Goal: Task Accomplishment & Management: Use online tool/utility

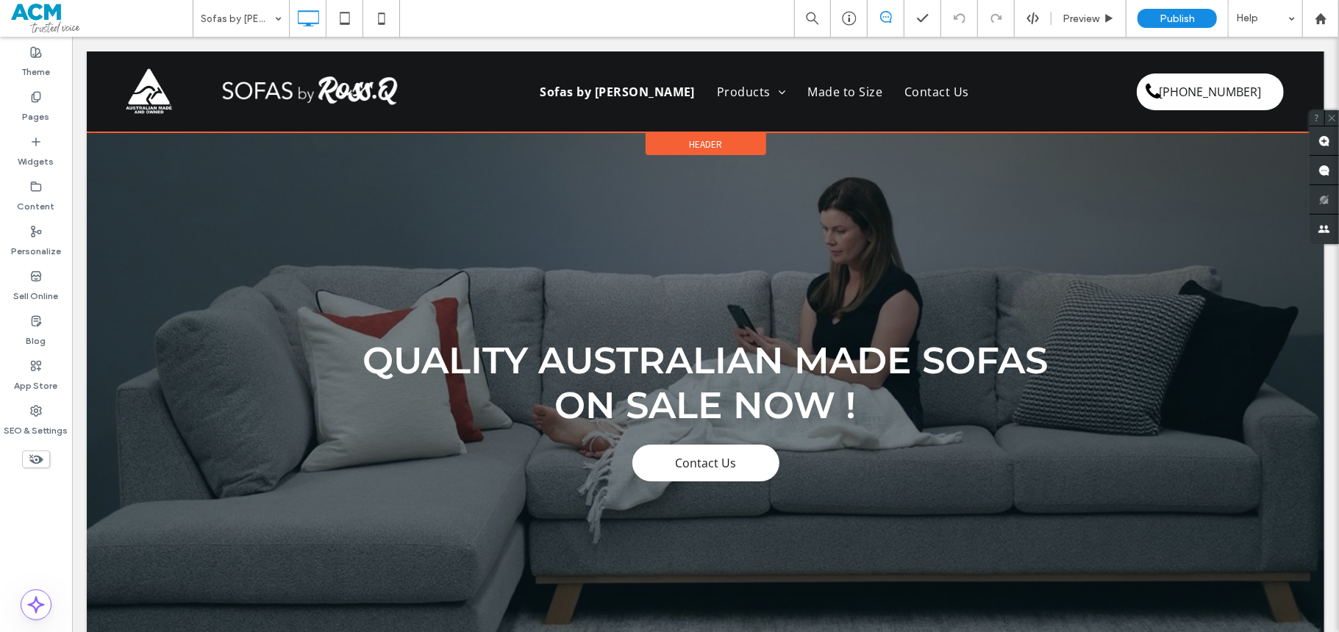
click at [704, 141] on span "Header" at bounding box center [704, 143] width 33 height 12
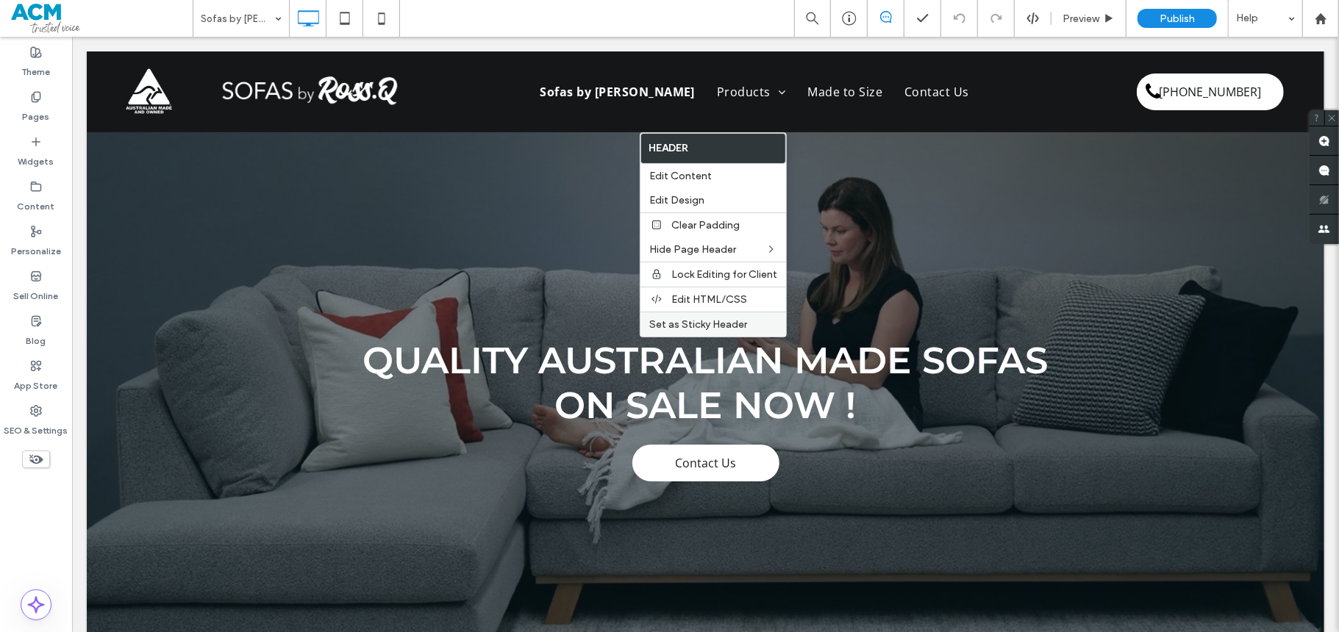
click at [697, 326] on span "Set as Sticky Header" at bounding box center [698, 324] width 98 height 12
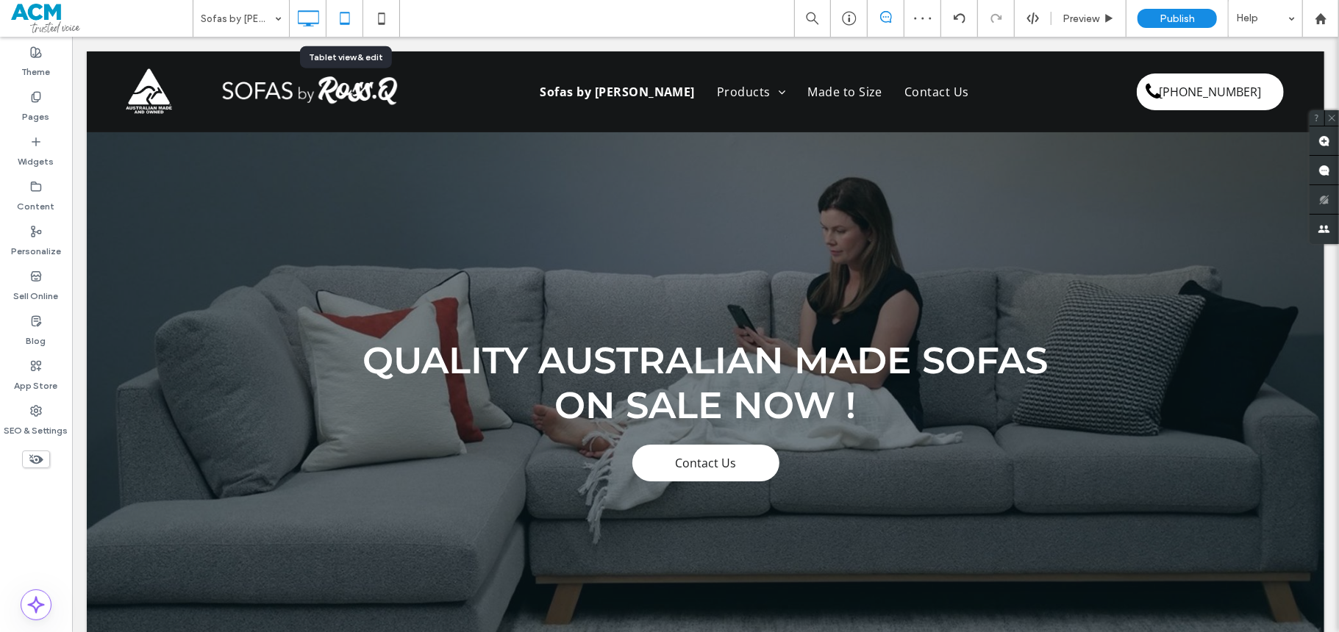
click at [348, 19] on icon at bounding box center [344, 18] width 29 height 29
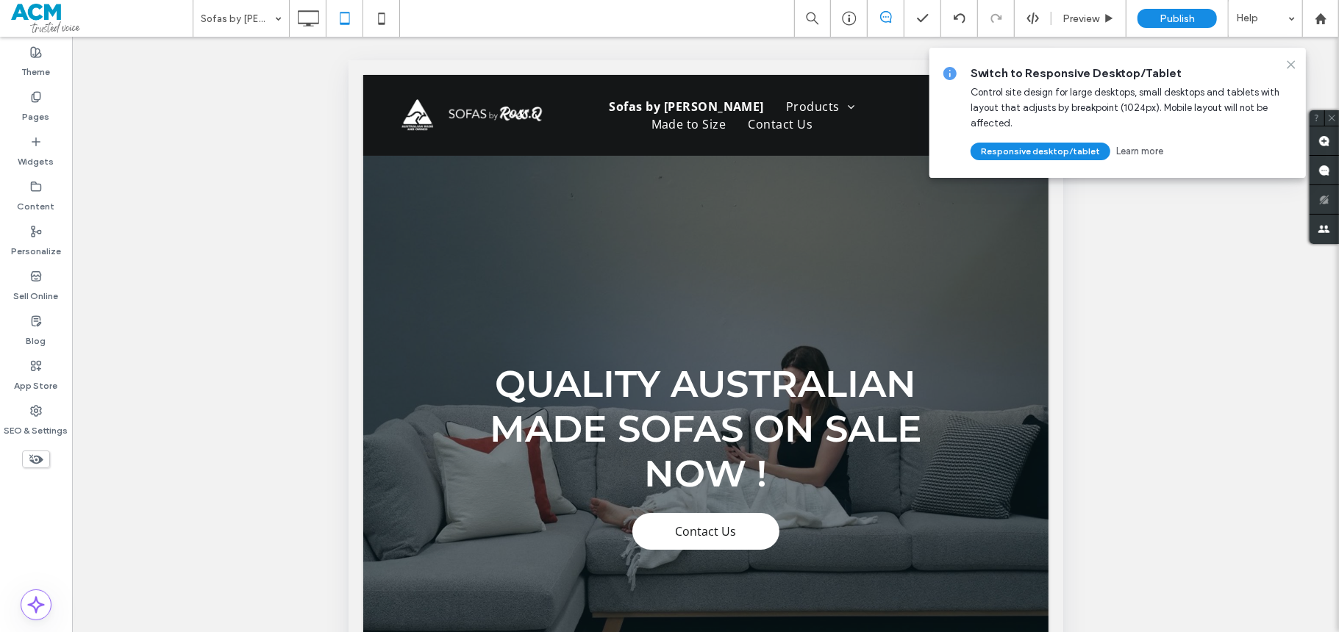
click at [1288, 65] on icon at bounding box center [1291, 65] width 12 height 12
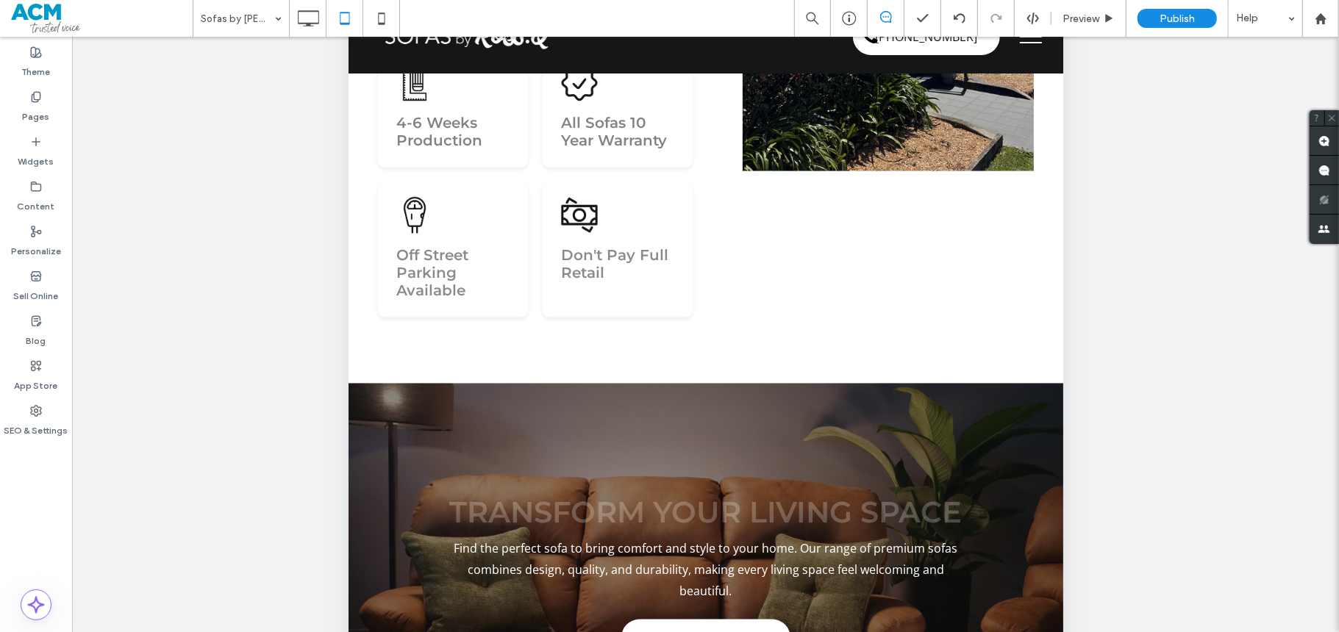
scroll to position [1762, 0]
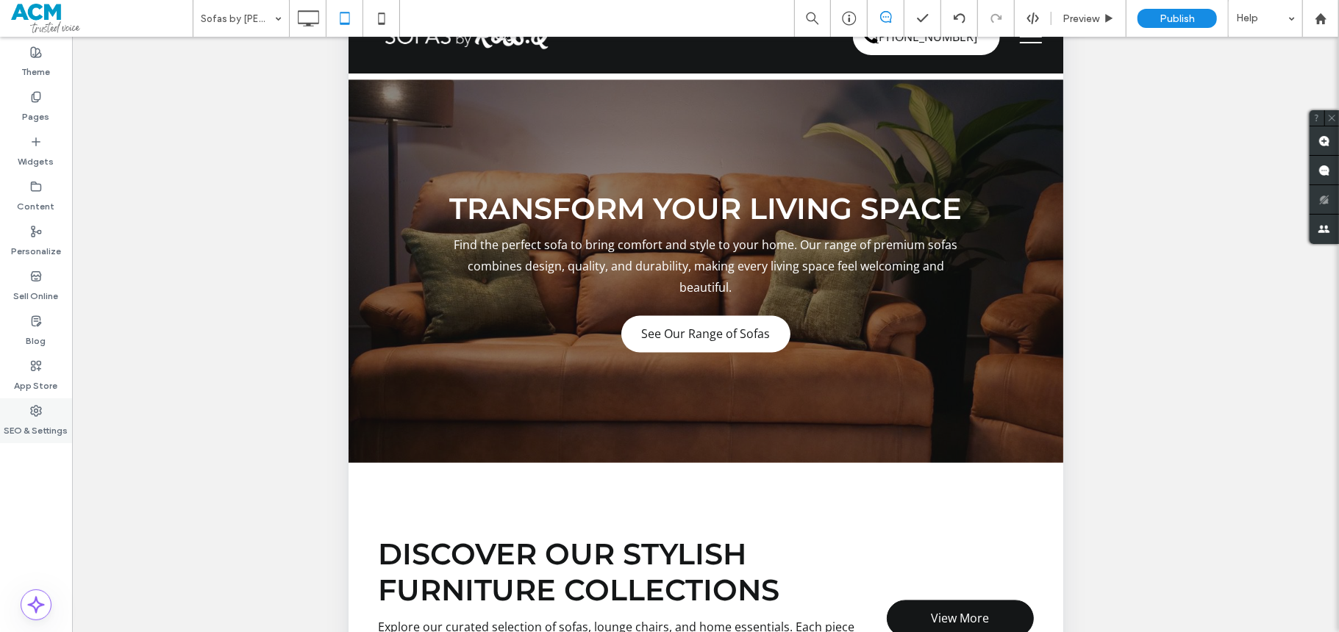
click at [40, 418] on label "SEO & Settings" at bounding box center [36, 427] width 64 height 21
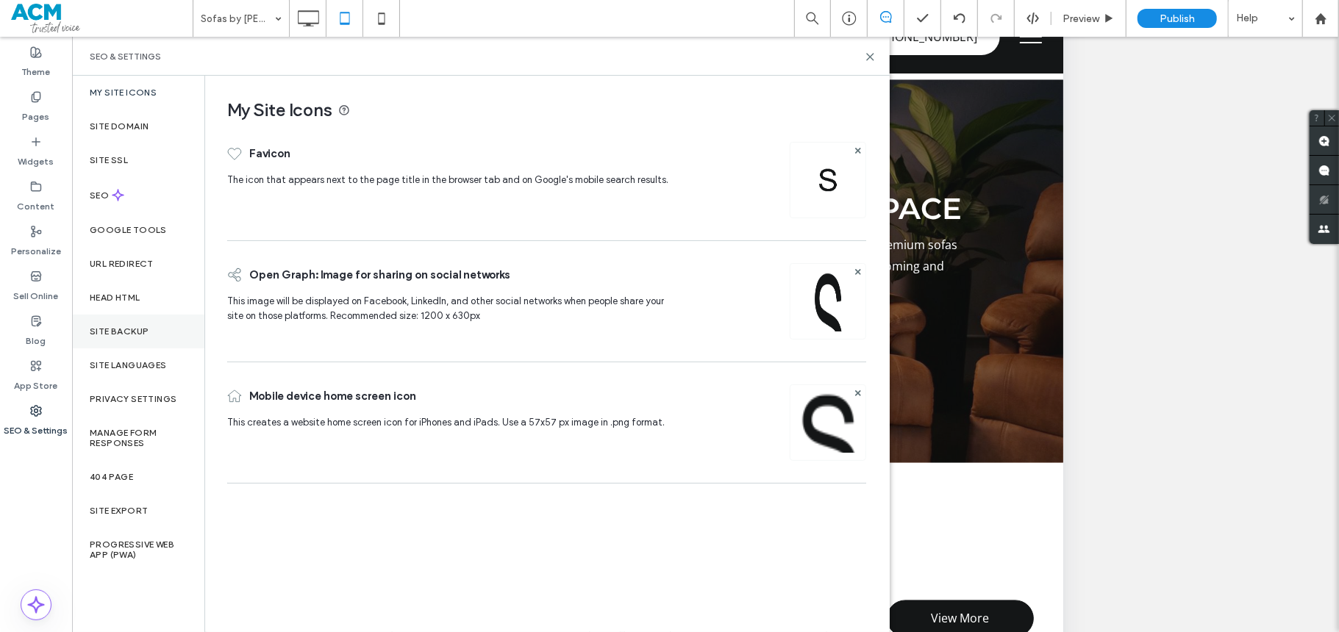
click at [162, 329] on div "Site Backup" at bounding box center [138, 332] width 132 height 34
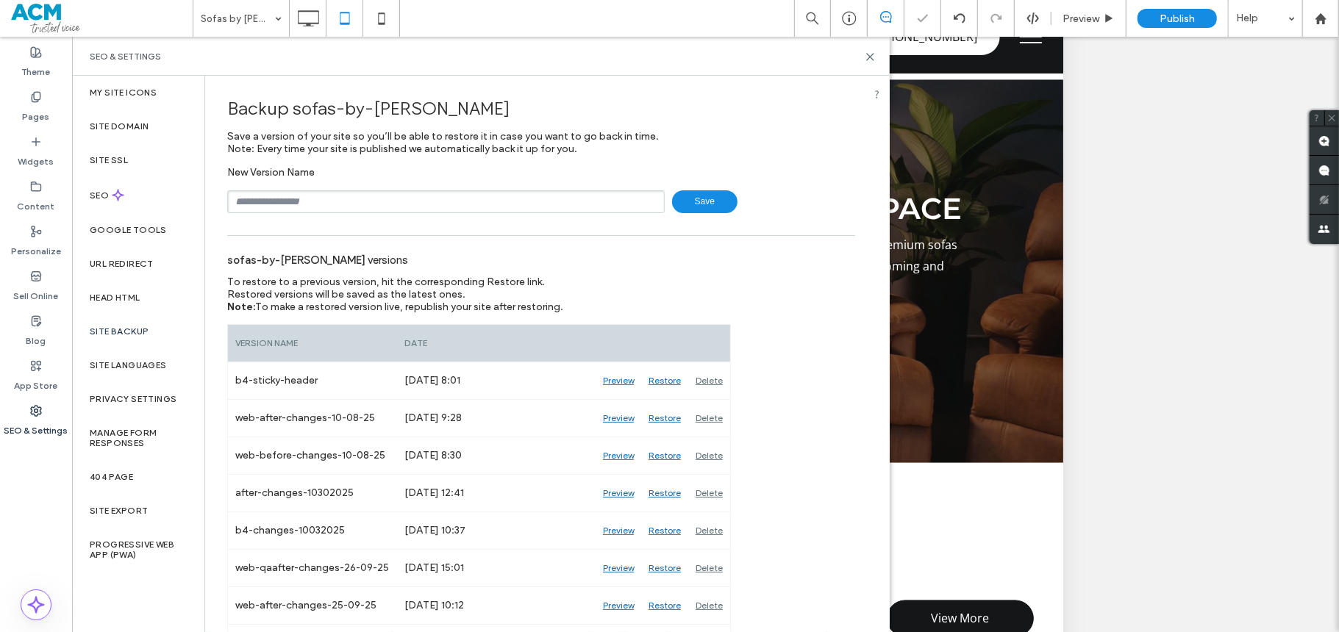
click at [386, 201] on input "text" at bounding box center [445, 201] width 437 height 23
type input "**********"
